Goal: Information Seeking & Learning: Learn about a topic

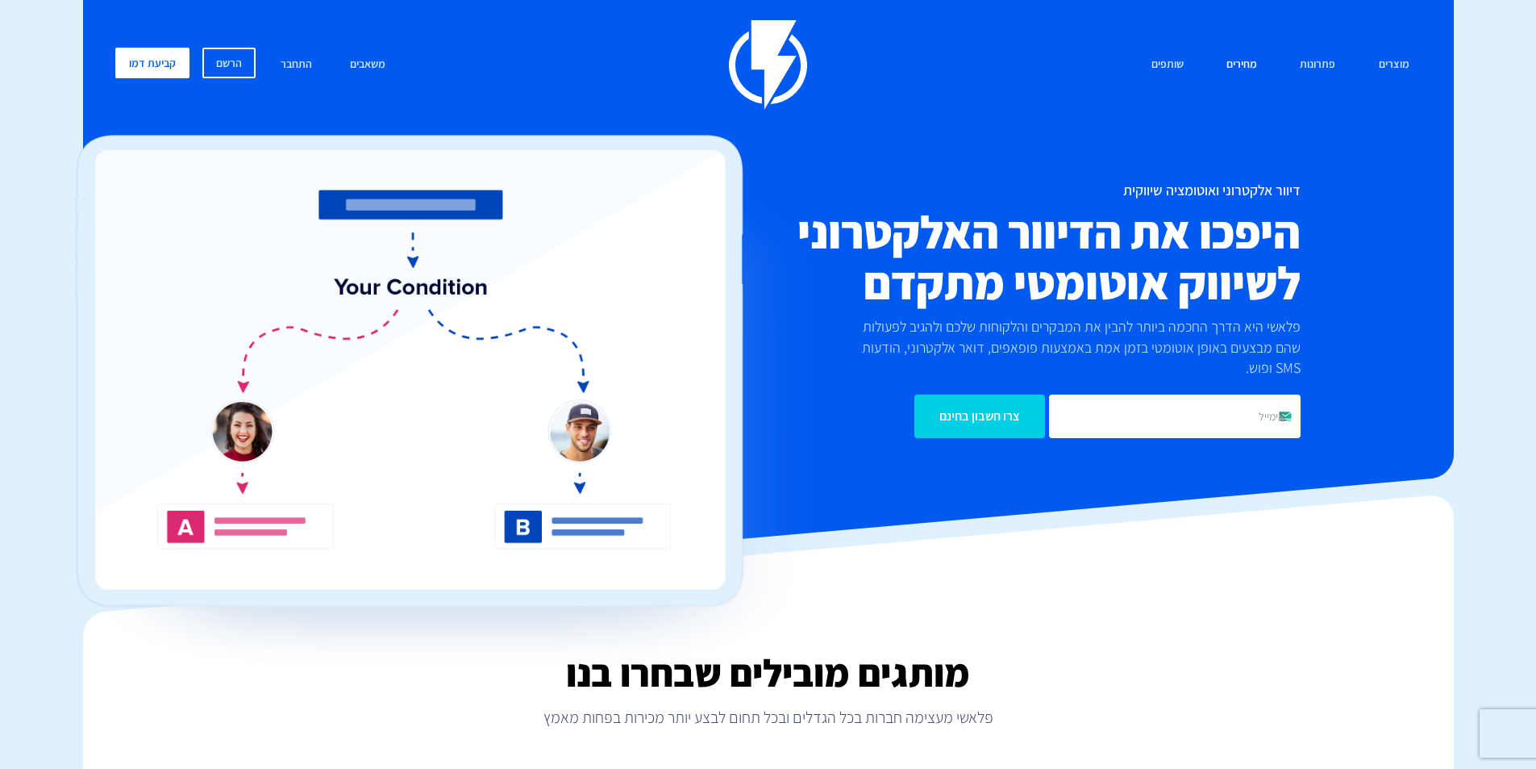
click at [1236, 66] on link "מחירים" at bounding box center [1242, 65] width 55 height 35
